Goal: Information Seeking & Learning: Learn about a topic

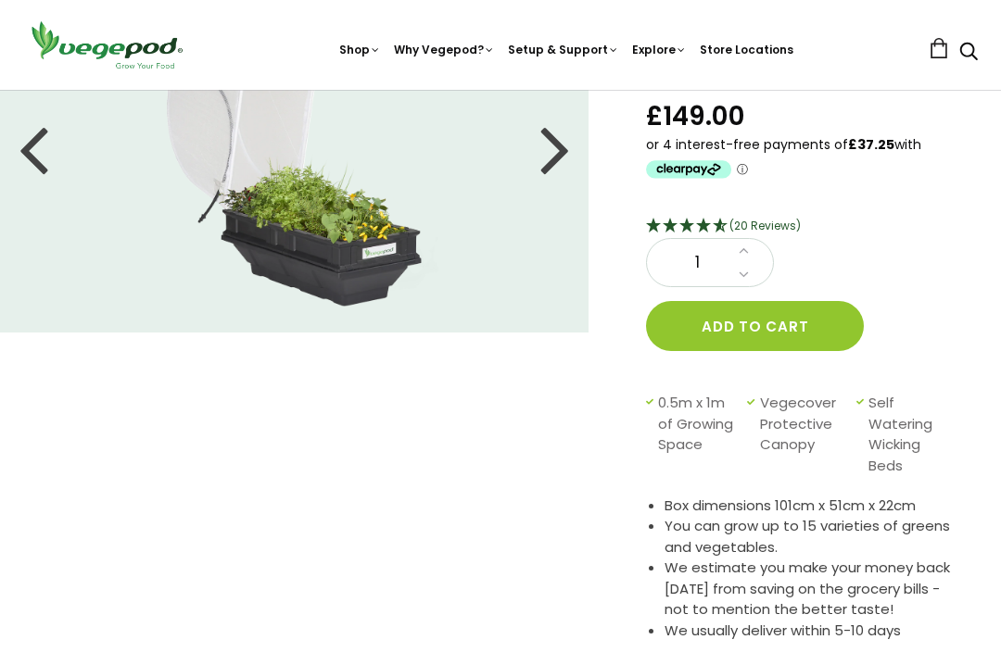
scroll to position [168, 0]
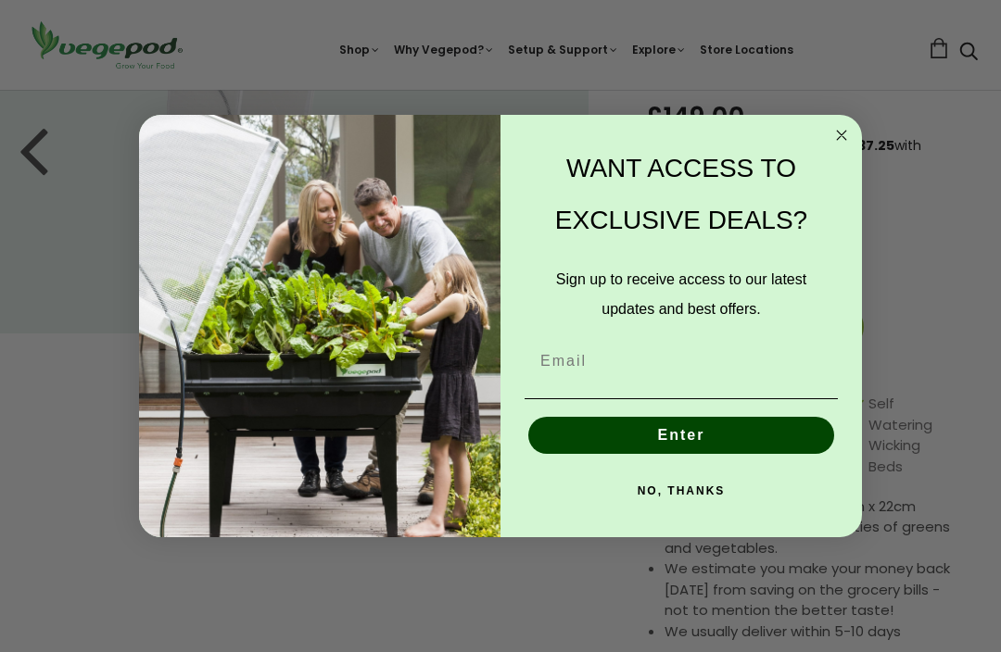
click at [837, 145] on icon "Close dialog" at bounding box center [841, 135] width 22 height 22
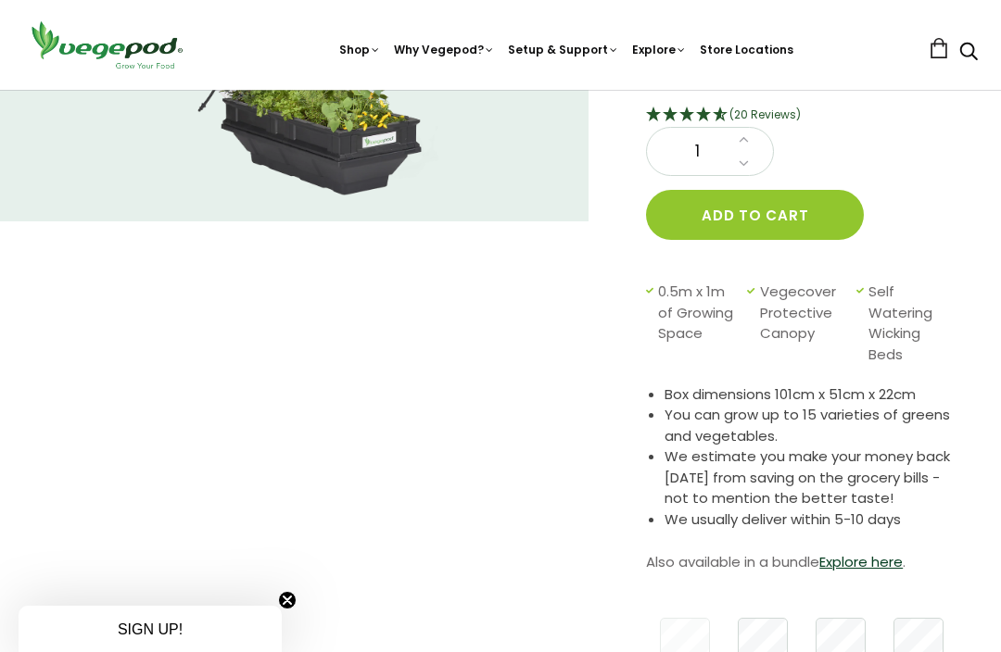
scroll to position [0, 0]
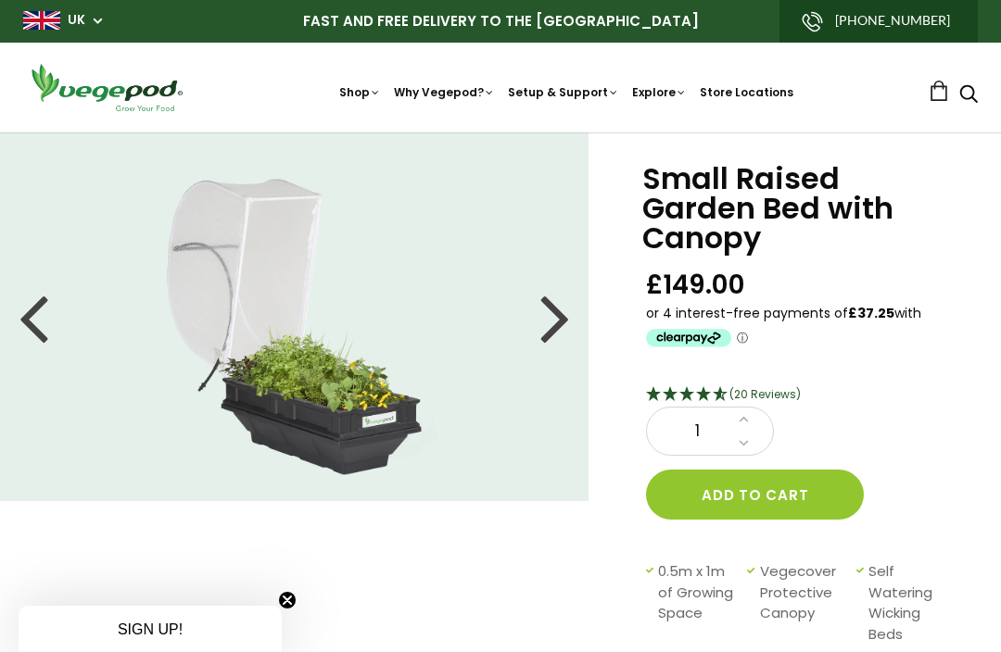
click at [546, 325] on div at bounding box center [555, 316] width 30 height 83
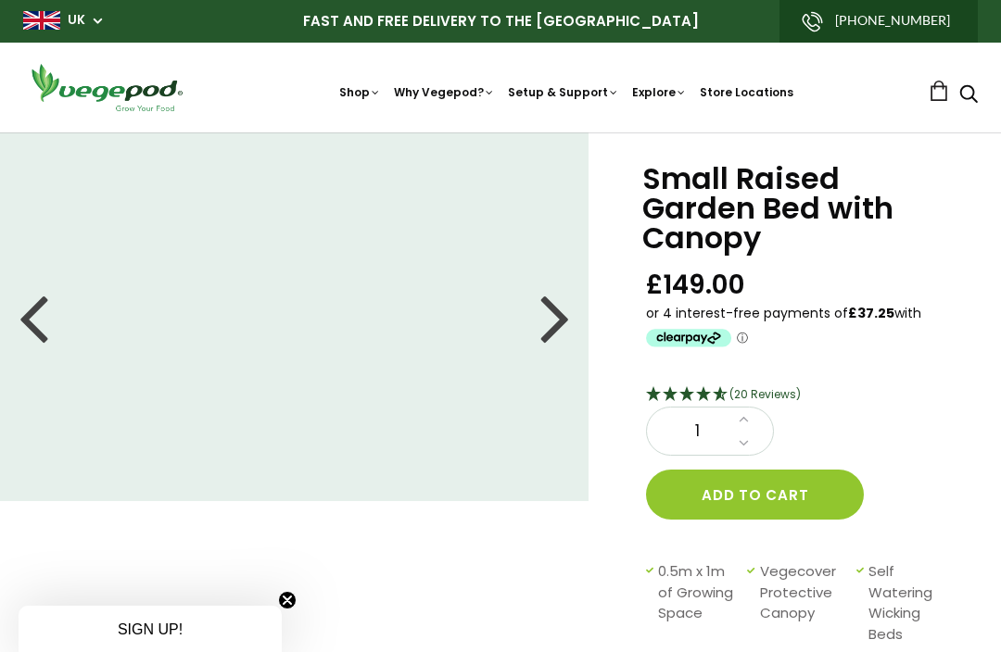
click at [547, 325] on div at bounding box center [555, 316] width 30 height 83
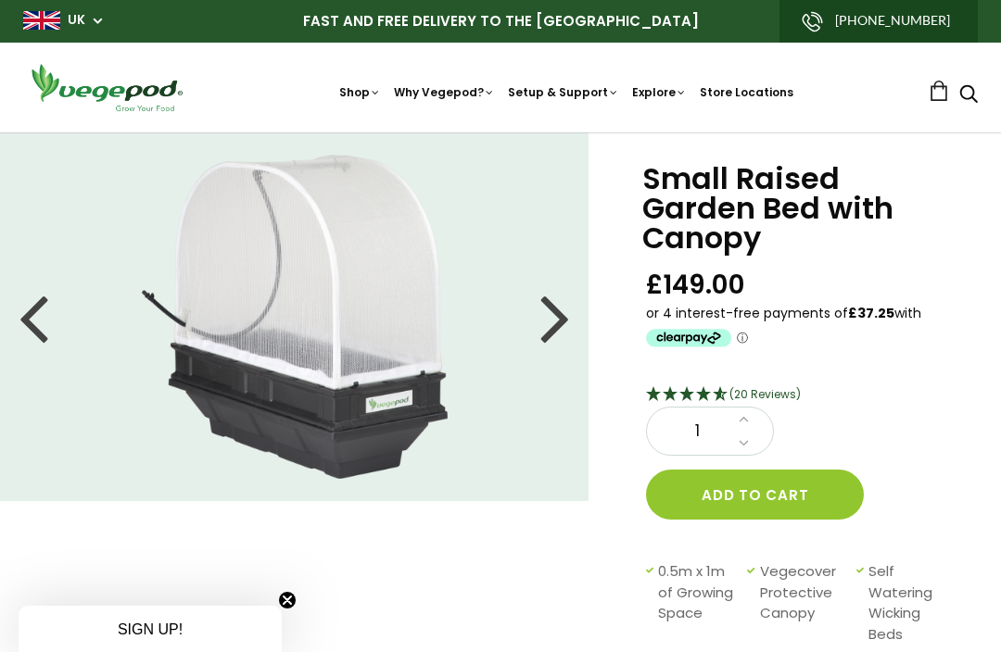
click at [547, 324] on div at bounding box center [555, 316] width 30 height 83
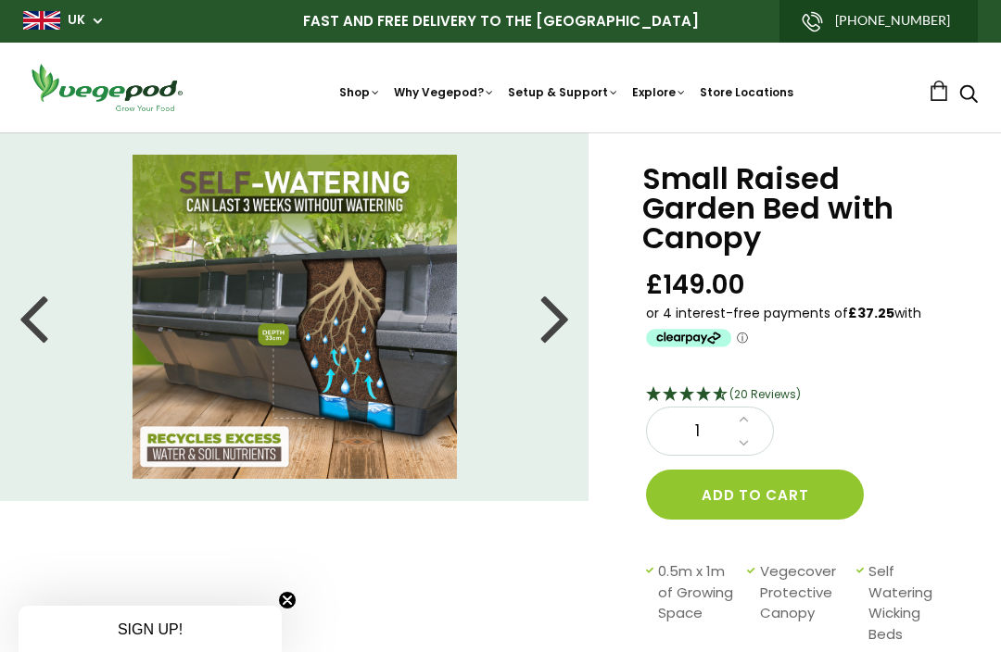
click at [548, 321] on div at bounding box center [555, 316] width 30 height 83
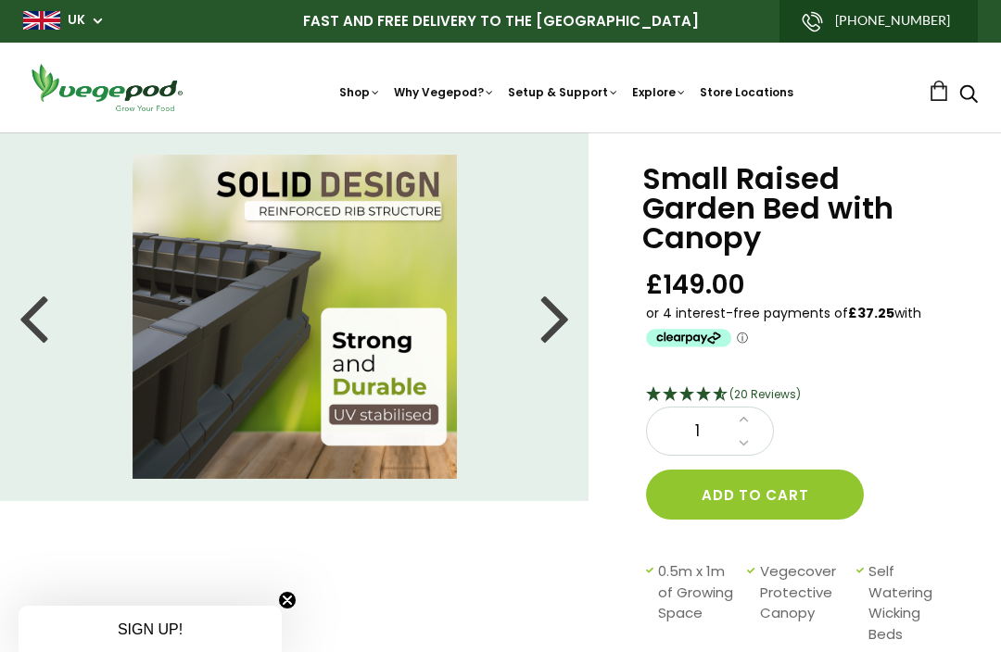
click at [552, 326] on div at bounding box center [555, 316] width 30 height 83
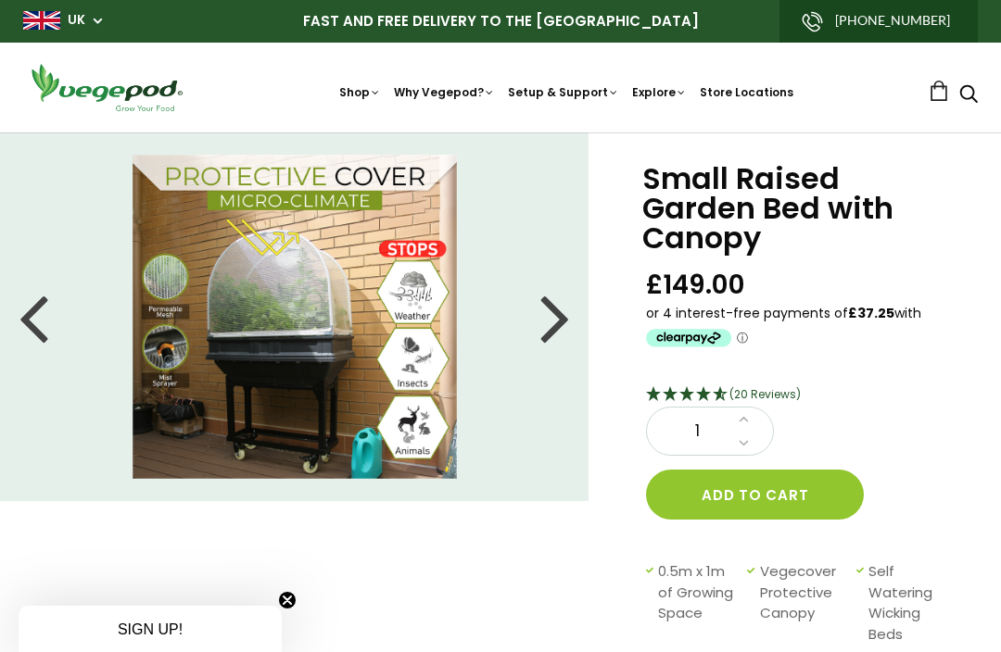
click at [544, 321] on div at bounding box center [555, 316] width 30 height 83
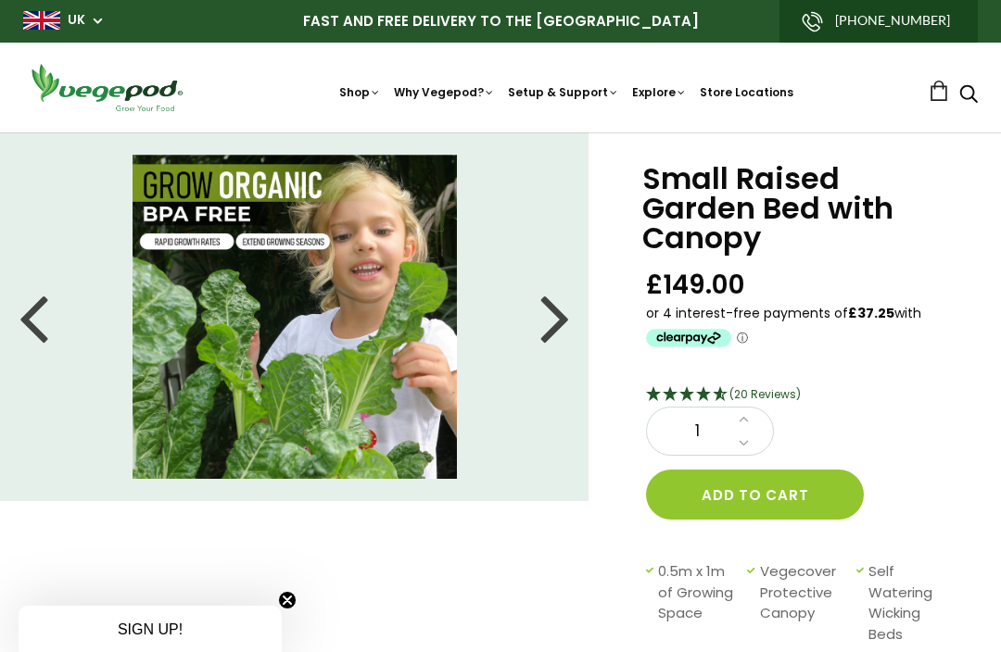
click at [549, 323] on div at bounding box center [555, 316] width 30 height 83
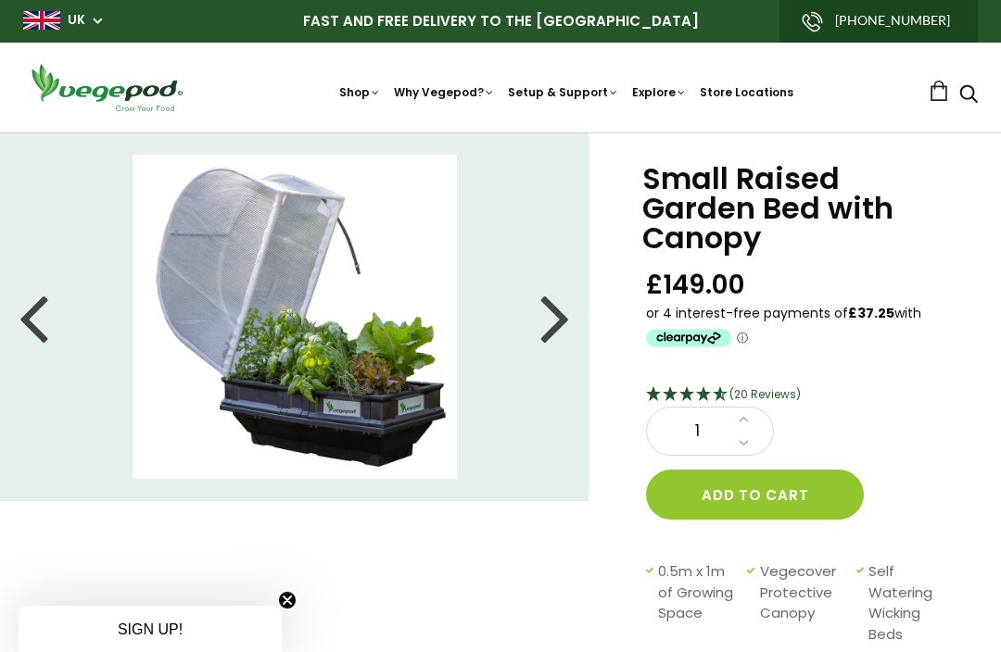
click at [550, 323] on div at bounding box center [555, 316] width 30 height 83
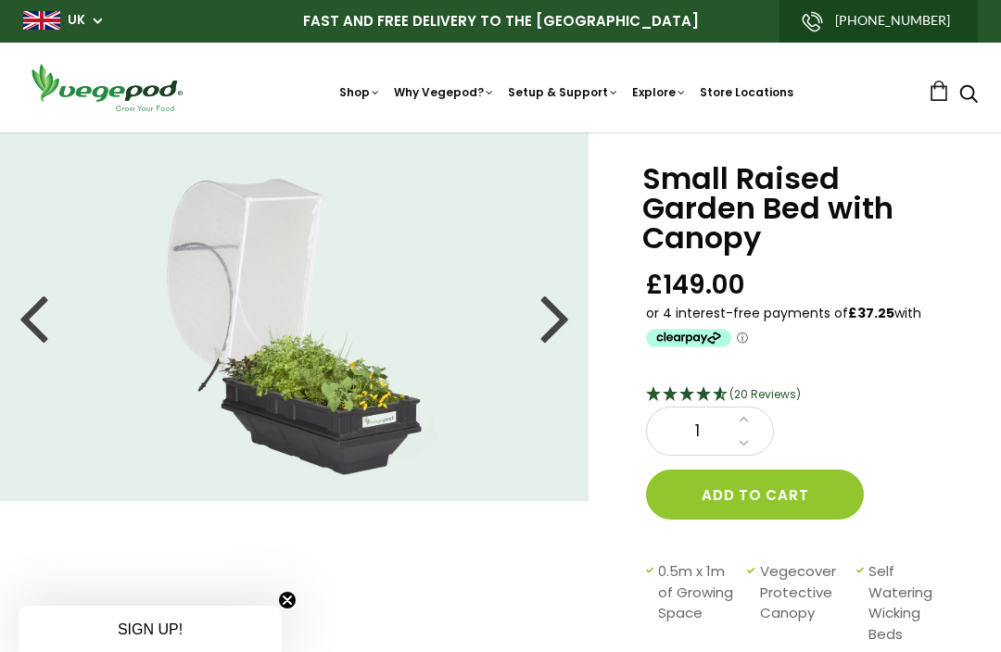
click at [557, 318] on div at bounding box center [555, 316] width 30 height 83
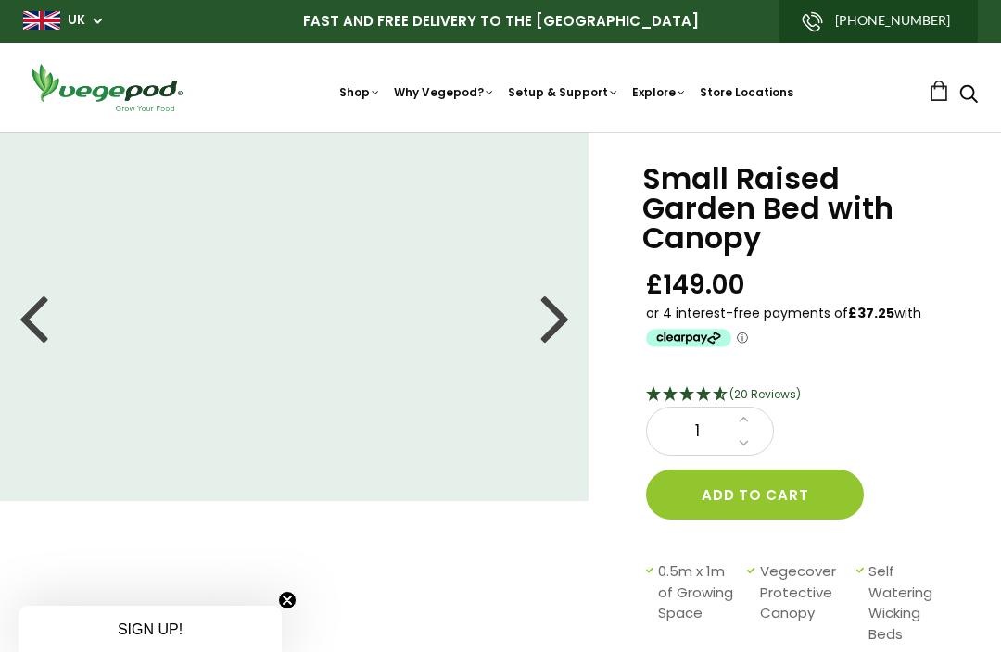
click at [558, 321] on div at bounding box center [555, 316] width 30 height 83
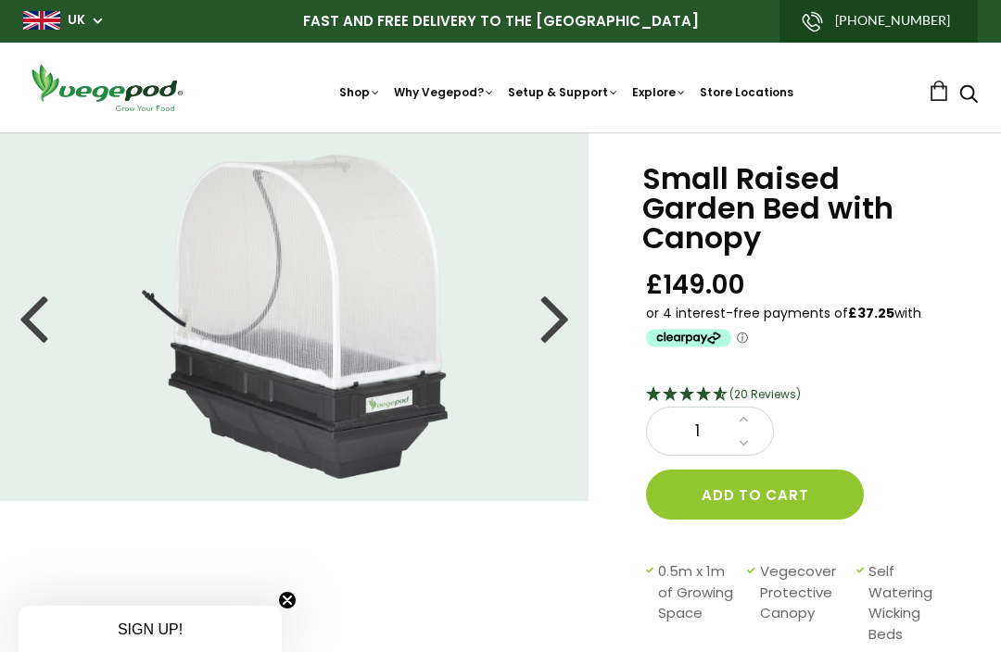
click at [548, 320] on div at bounding box center [555, 316] width 30 height 83
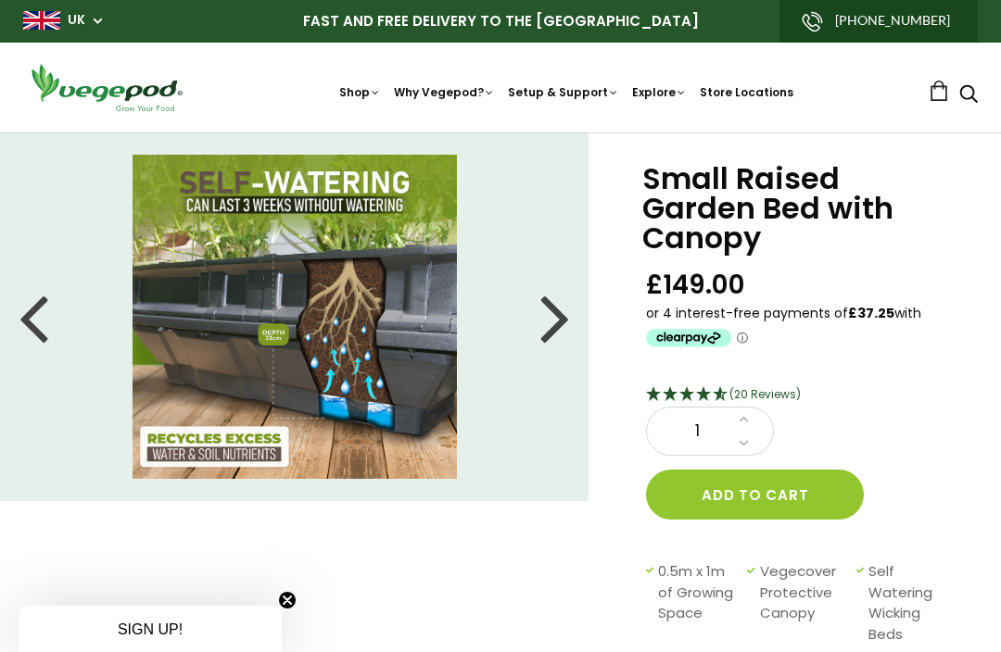
click at [551, 309] on div at bounding box center [555, 316] width 30 height 83
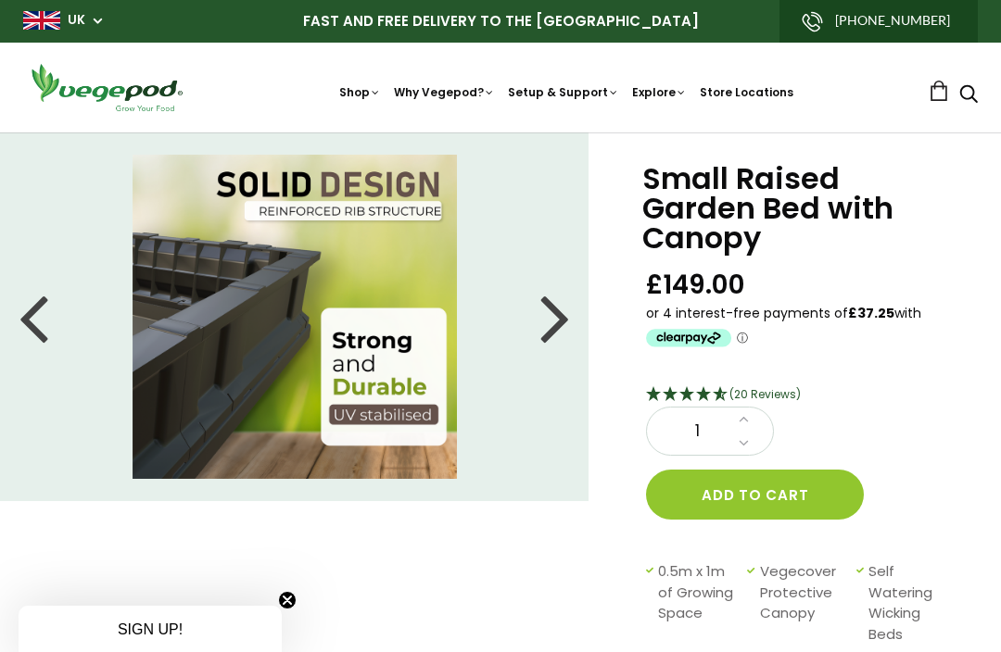
click at [538, 323] on li at bounding box center [294, 317] width 589 height 324
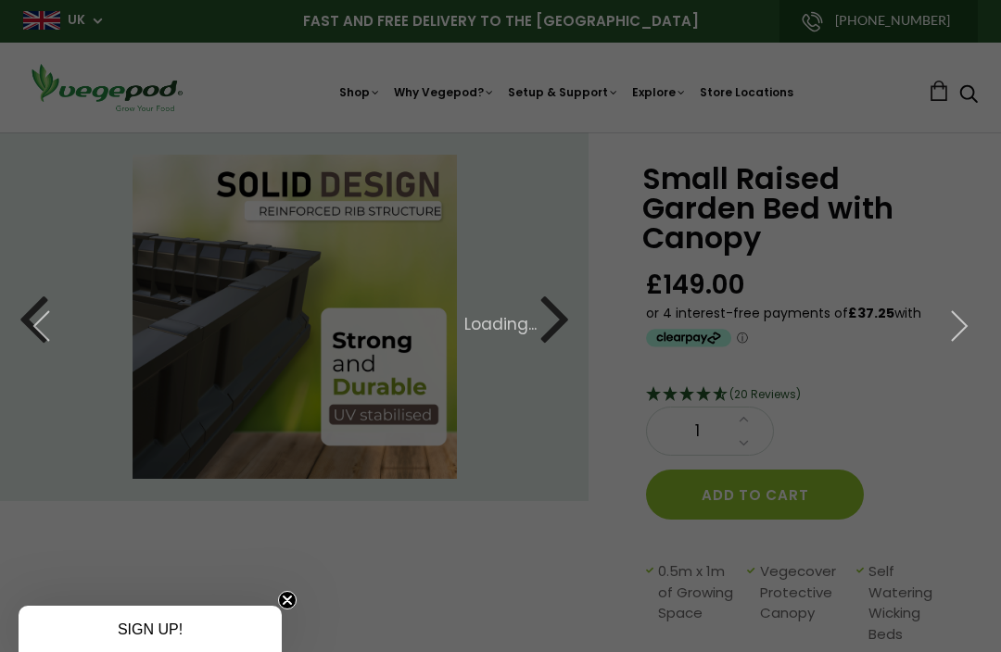
click at [545, 359] on div "× 6 of 10 Loading..." at bounding box center [500, 326] width 1001 height 652
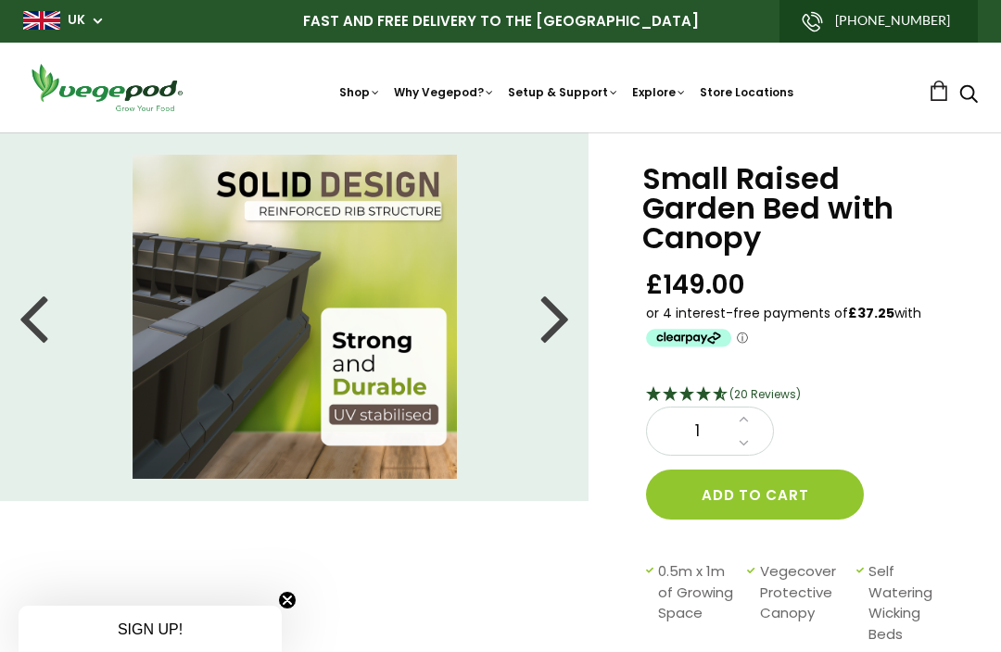
click at [547, 307] on div at bounding box center [555, 316] width 30 height 83
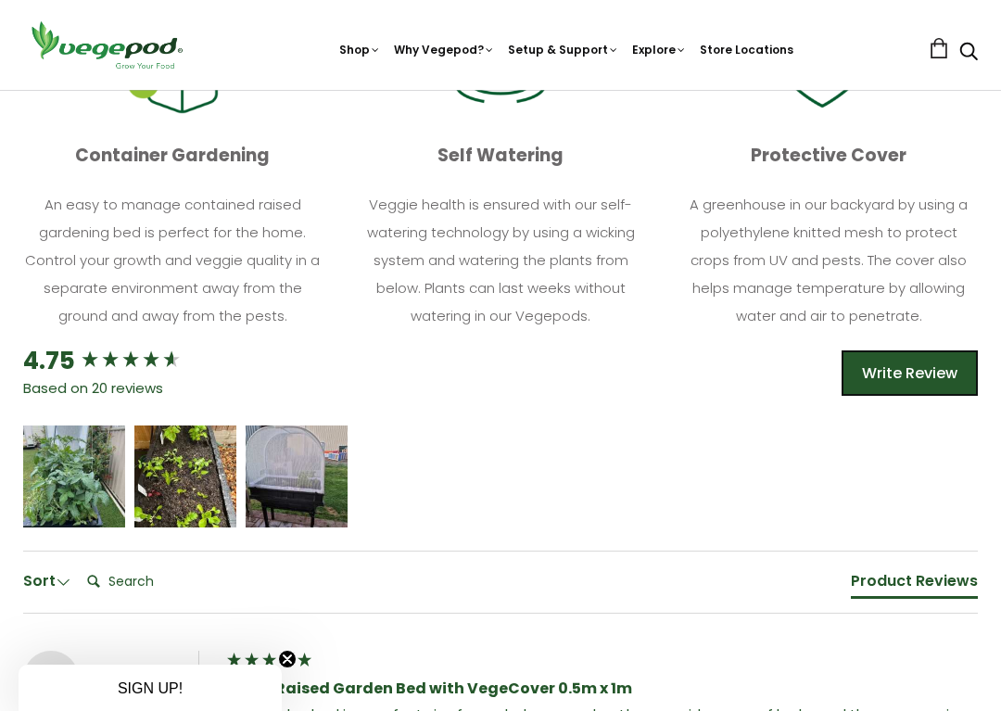
scroll to position [1061, 0]
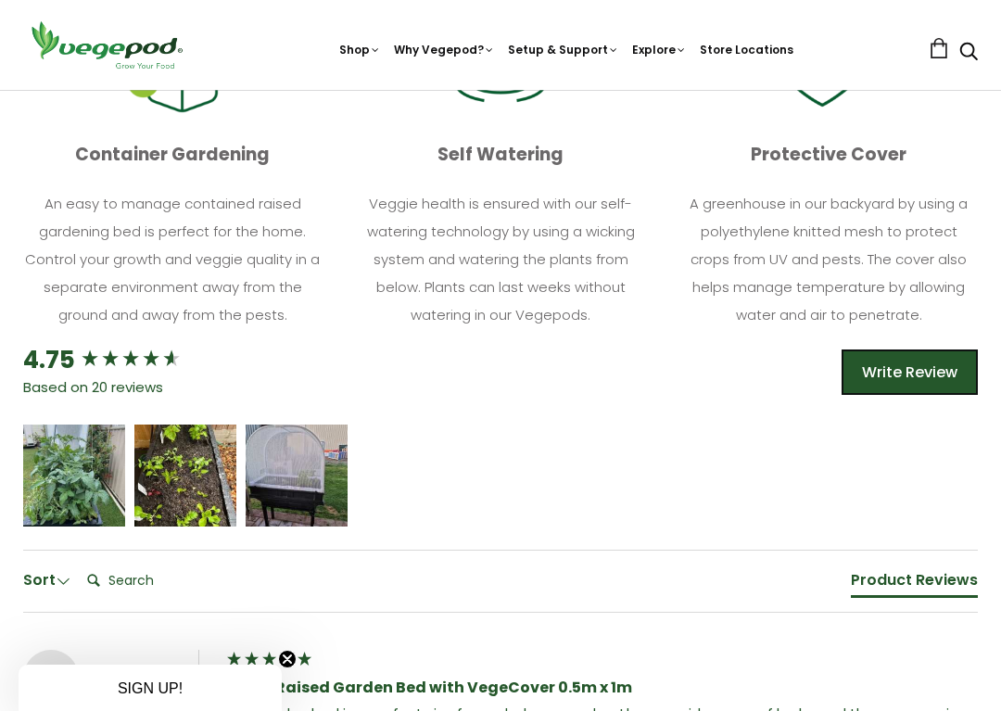
click at [111, 476] on div "[PERSON_NAME]" at bounding box center [74, 475] width 102 height 102
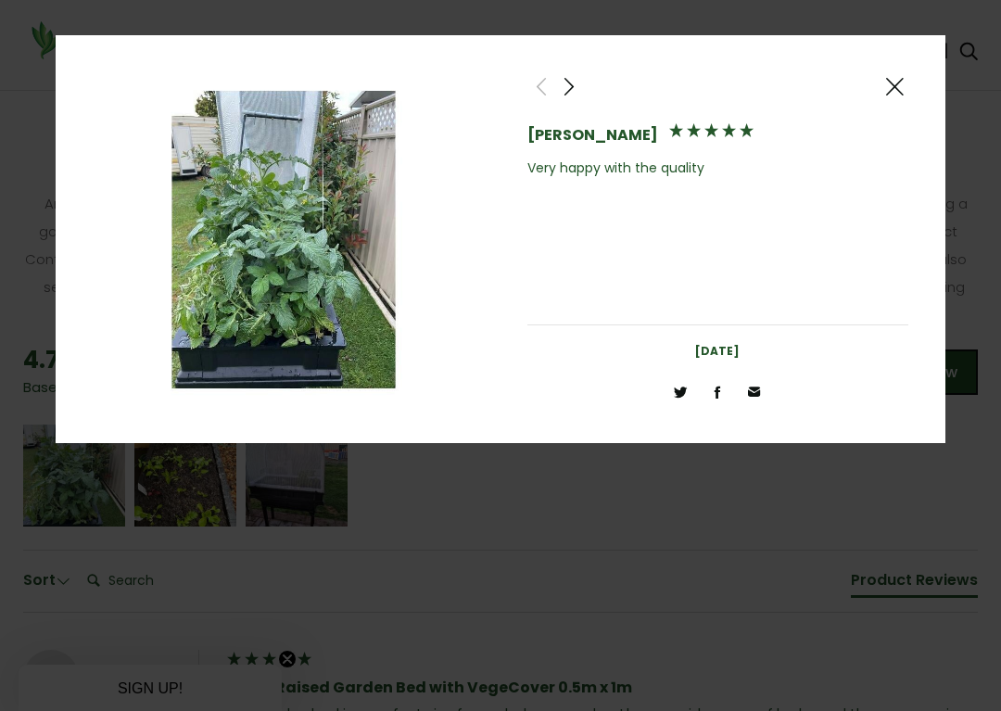
click at [894, 95] on span at bounding box center [894, 86] width 22 height 23
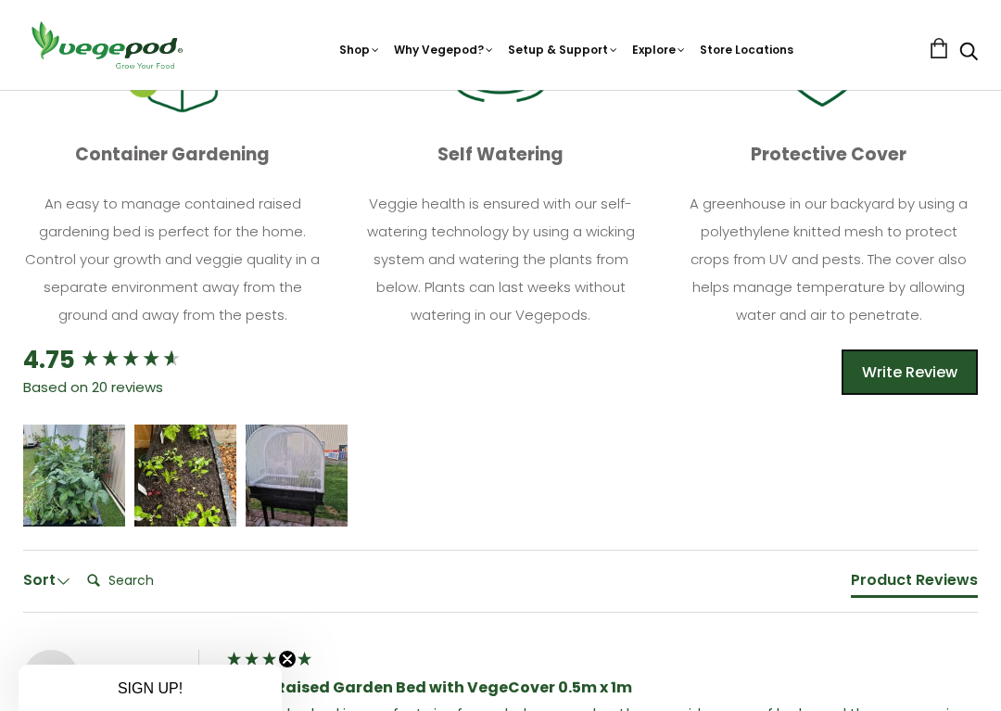
click at [182, 481] on div "[PERSON_NAME]" at bounding box center [185, 486] width 76 height 13
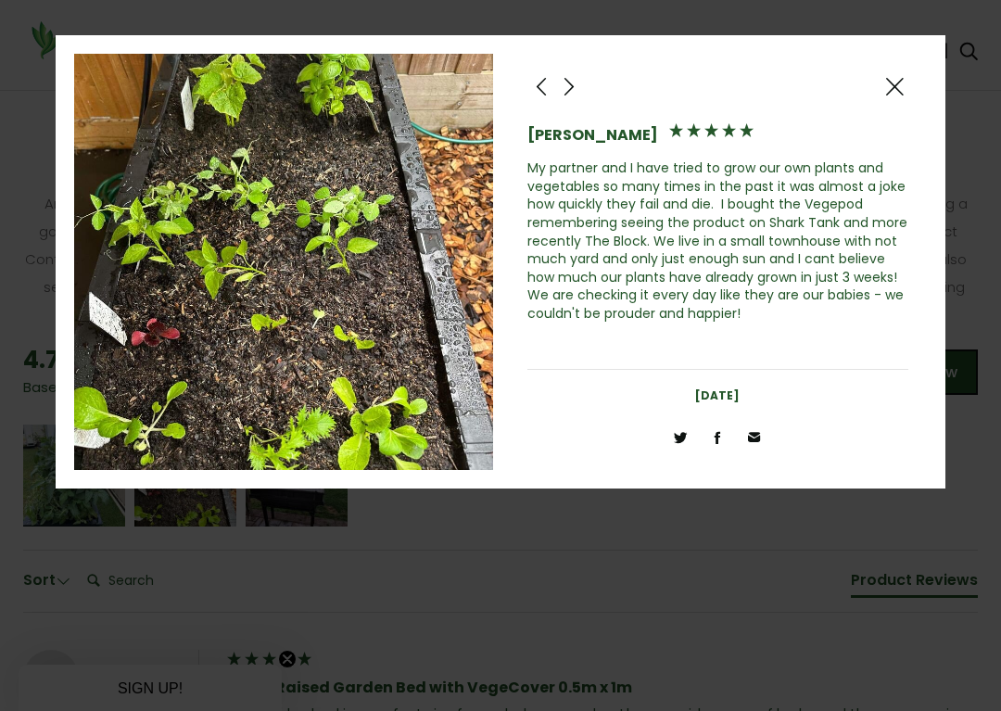
click at [893, 85] on span at bounding box center [894, 86] width 22 height 23
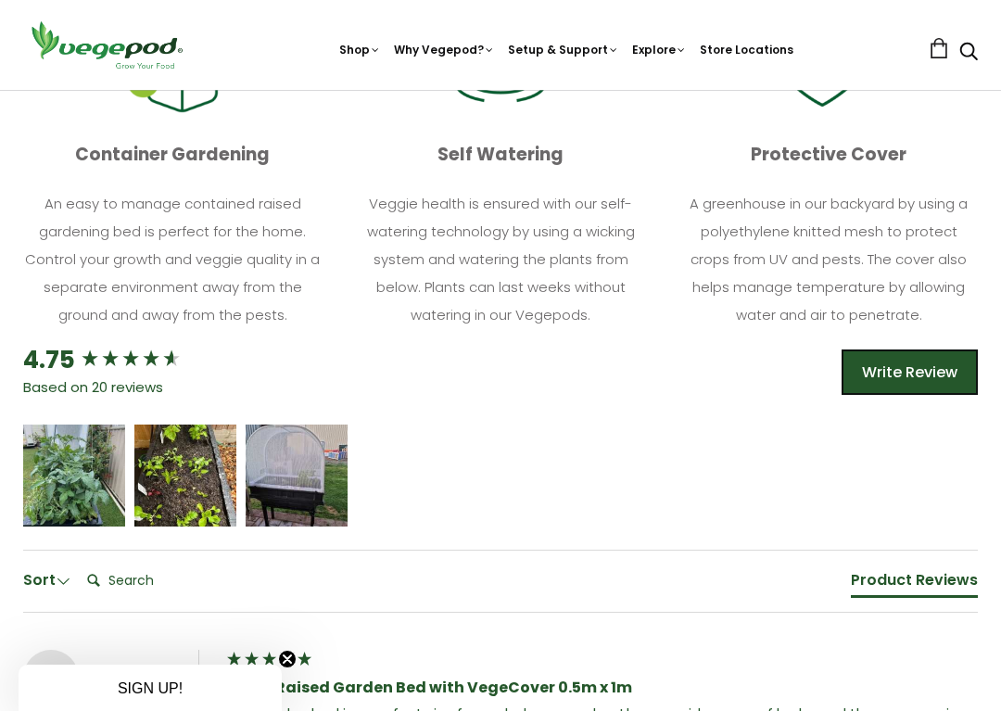
click at [305, 470] on span "5 star rating" at bounding box center [294, 468] width 63 height 20
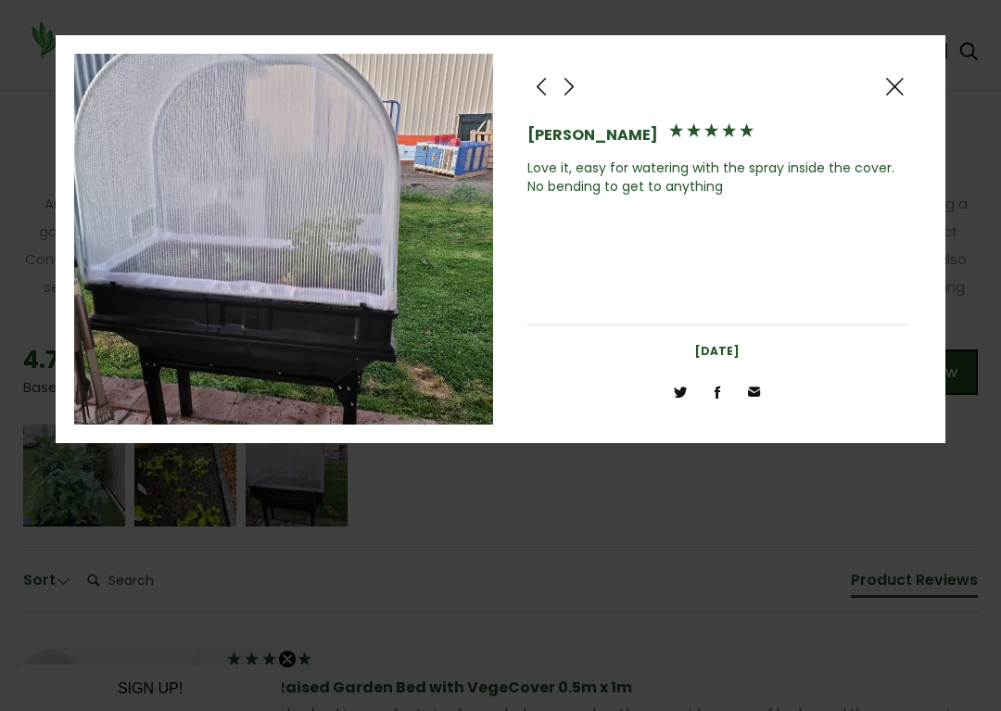
click at [891, 93] on span at bounding box center [894, 86] width 22 height 23
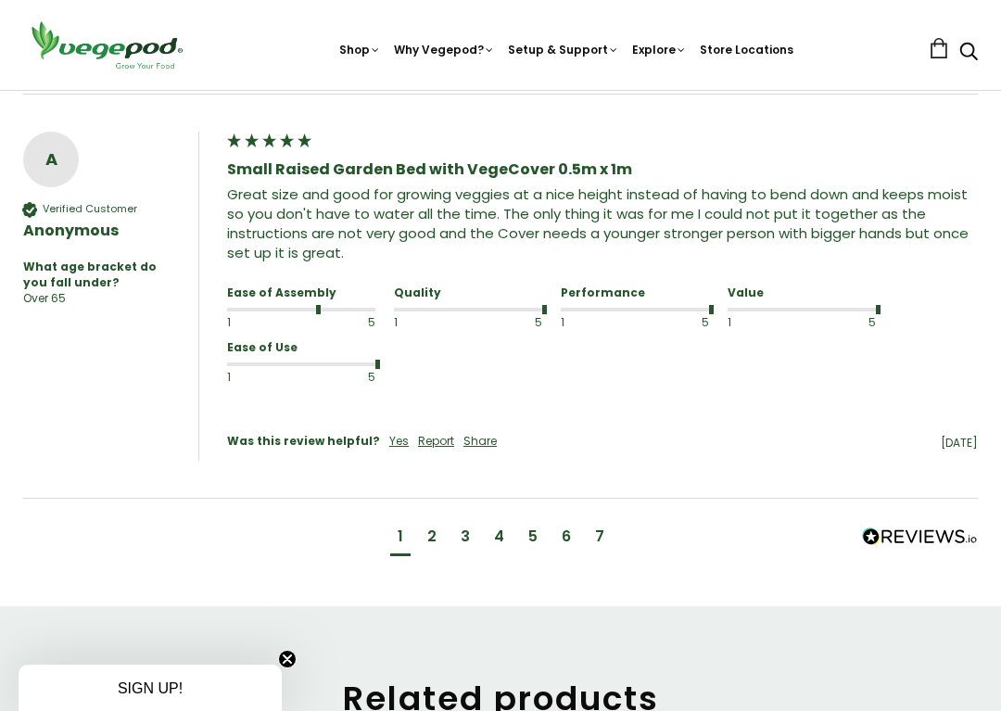
scroll to position [2330, 0]
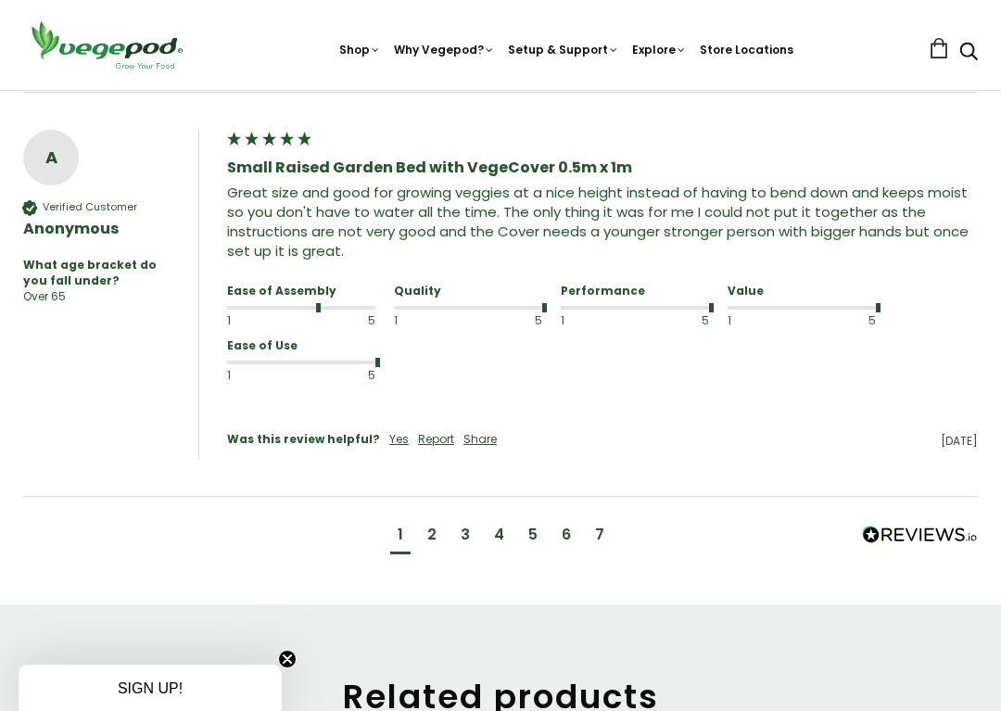
click at [423, 520] on div "2" at bounding box center [432, 537] width 24 height 34
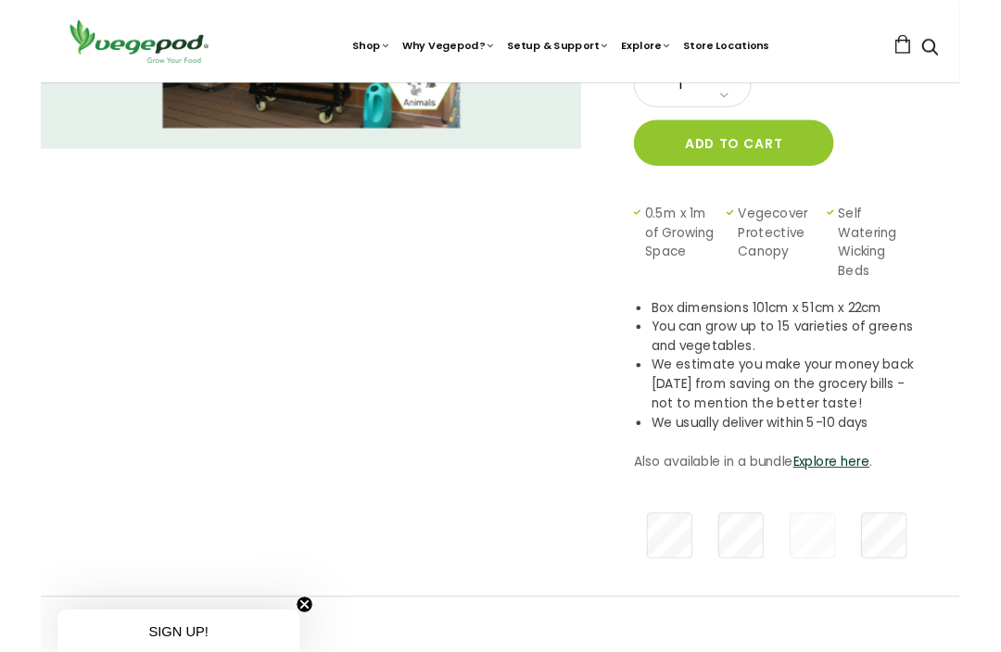
scroll to position [322, 0]
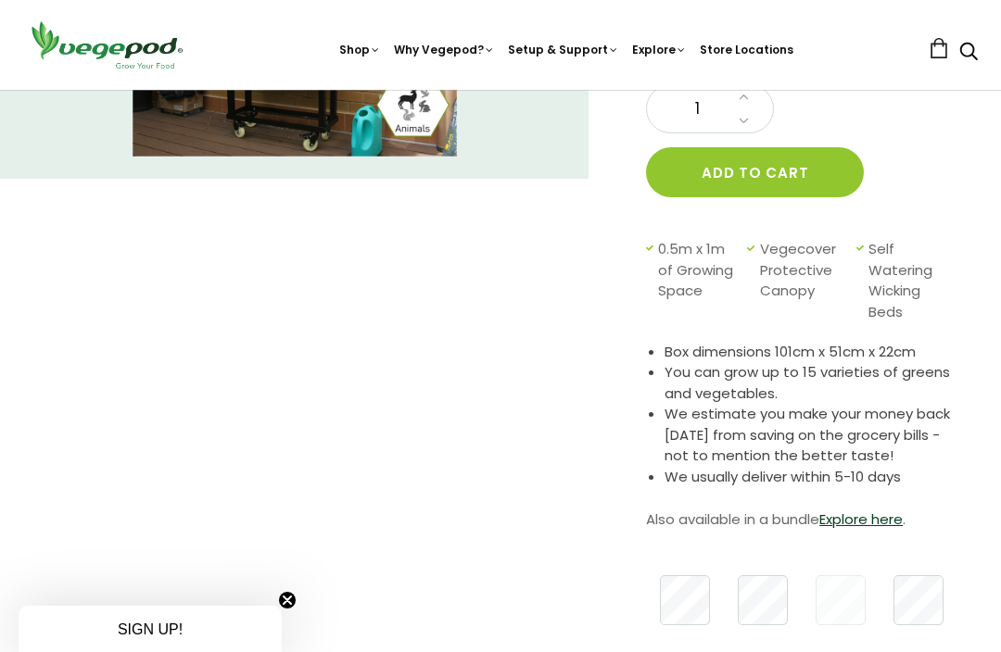
click at [870, 524] on link "Explore here" at bounding box center [860, 519] width 83 height 19
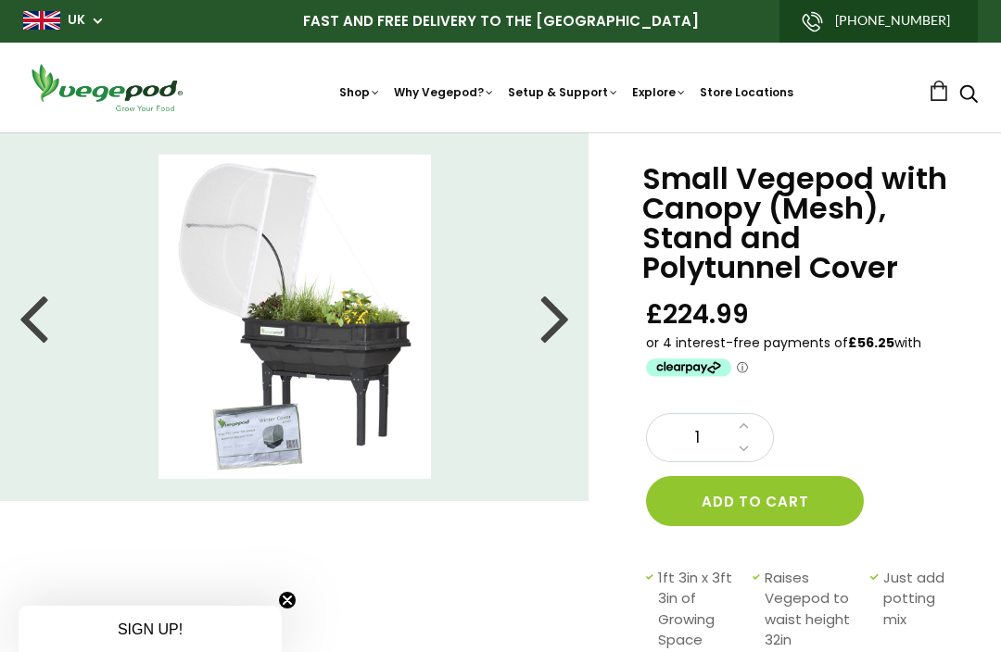
click at [540, 321] on div at bounding box center [555, 316] width 30 height 83
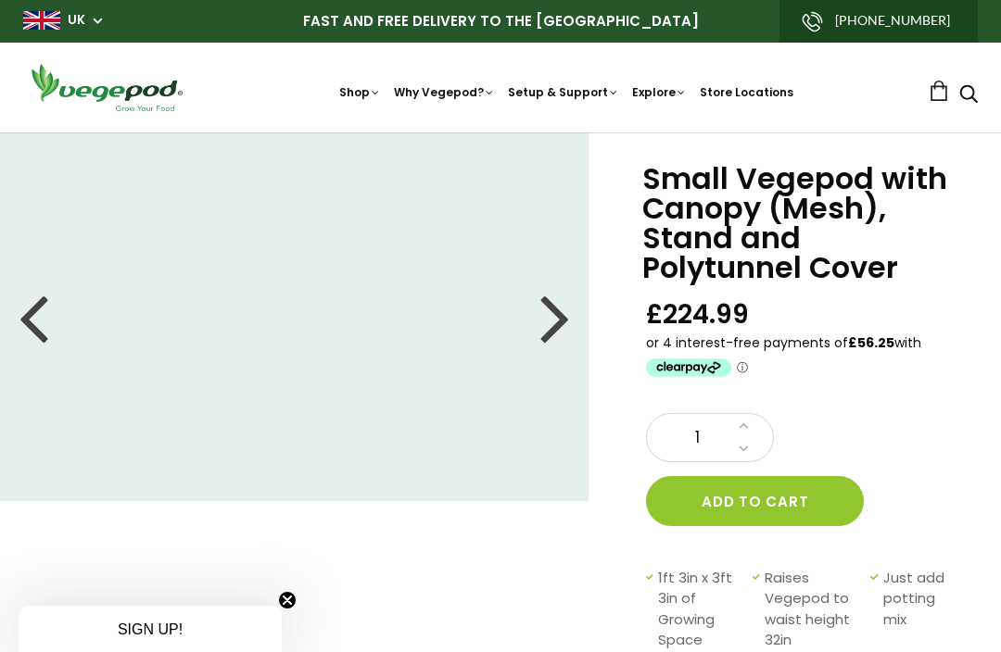
click at [548, 314] on div at bounding box center [555, 316] width 30 height 83
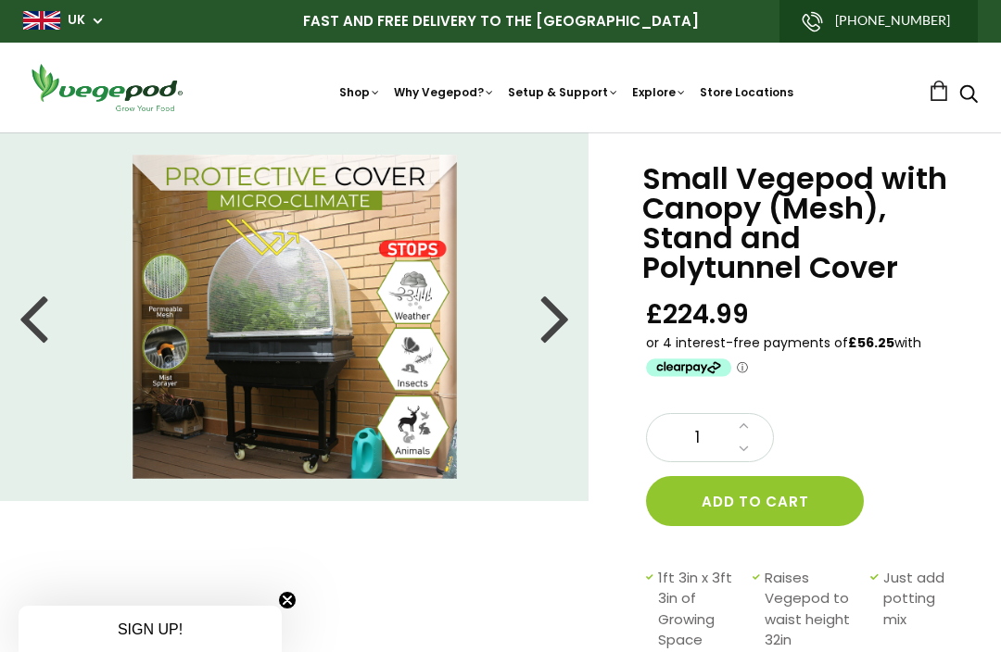
click at [545, 323] on div at bounding box center [555, 316] width 30 height 83
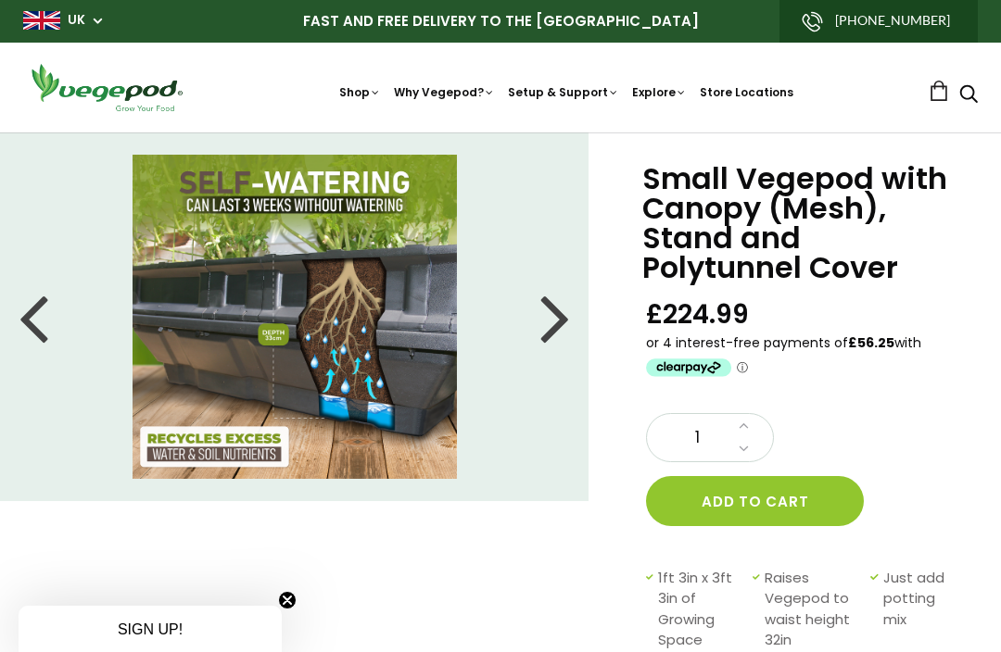
click at [546, 314] on div at bounding box center [555, 316] width 30 height 83
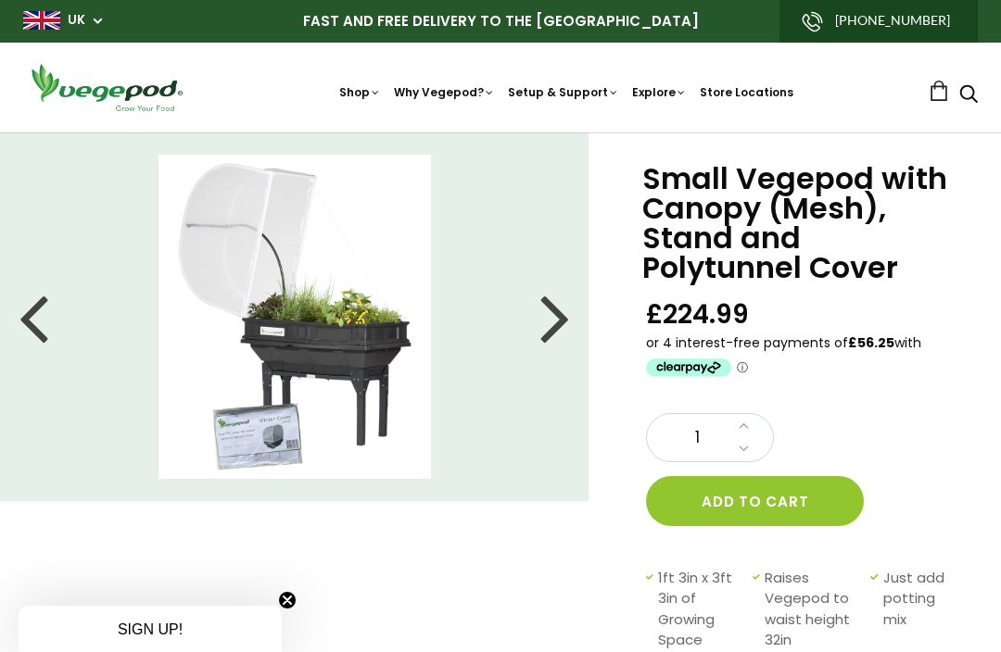
click at [546, 319] on div at bounding box center [555, 316] width 30 height 83
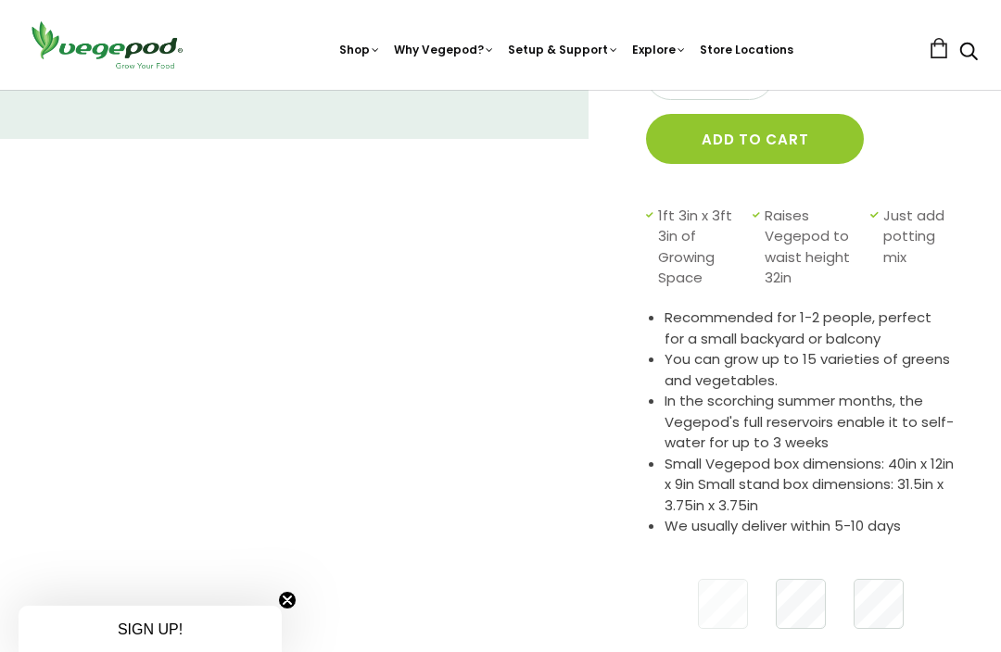
scroll to position [361, 0]
